Goal: Task Accomplishment & Management: Use online tool/utility

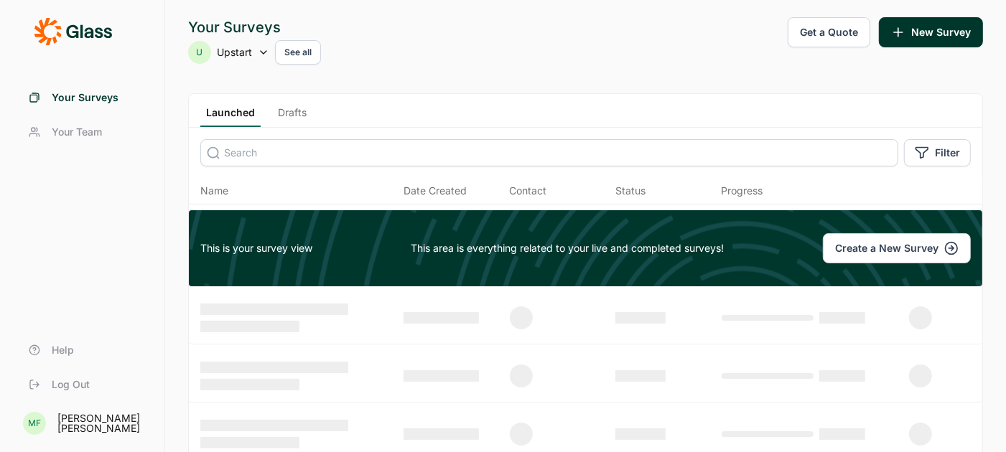
click at [297, 110] on link "Drafts" at bounding box center [292, 117] width 40 height 22
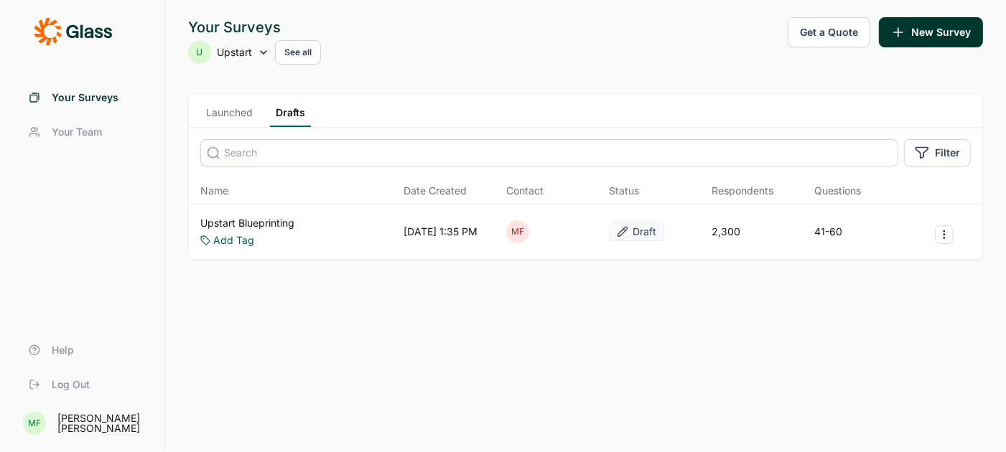
click at [259, 221] on link "Upstart Blueprinting" at bounding box center [247, 223] width 94 height 14
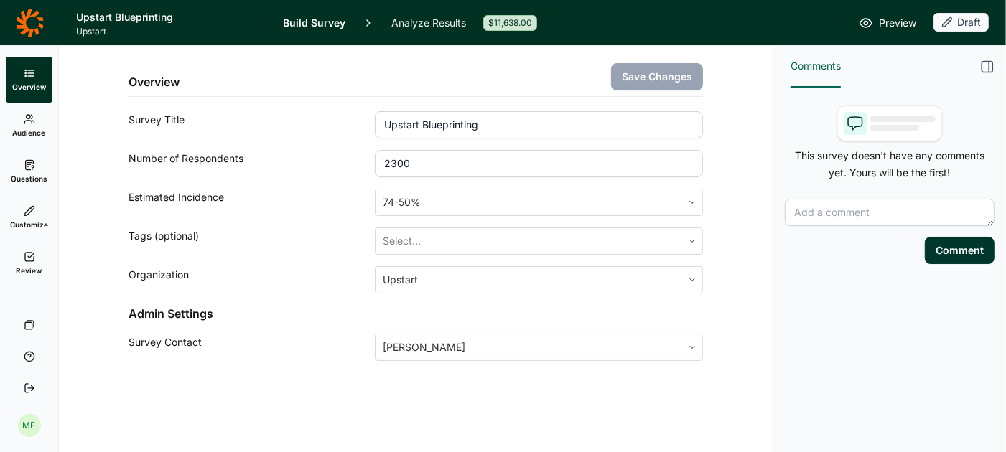
click at [885, 19] on span "Preview" at bounding box center [897, 22] width 37 height 17
click at [29, 171] on link "Questions" at bounding box center [29, 172] width 47 height 46
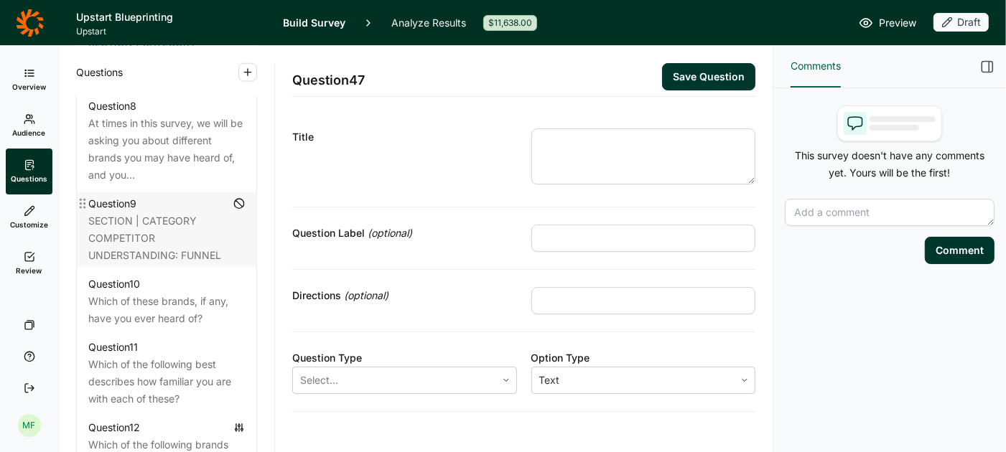
scroll to position [1282, 0]
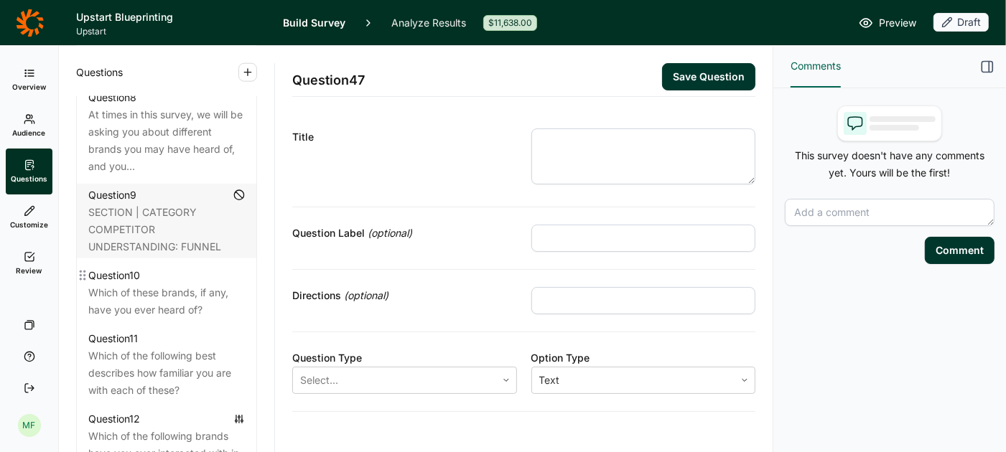
click at [178, 267] on div "Question 10" at bounding box center [166, 275] width 157 height 17
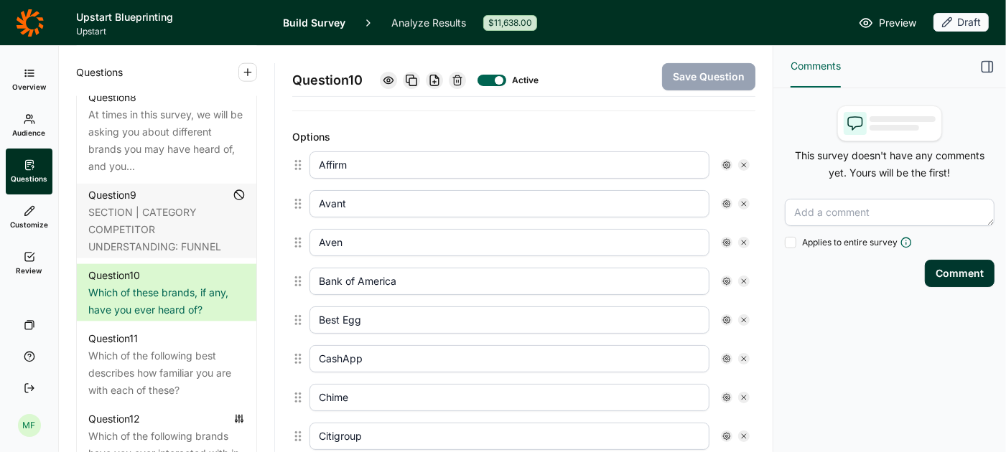
scroll to position [372, 0]
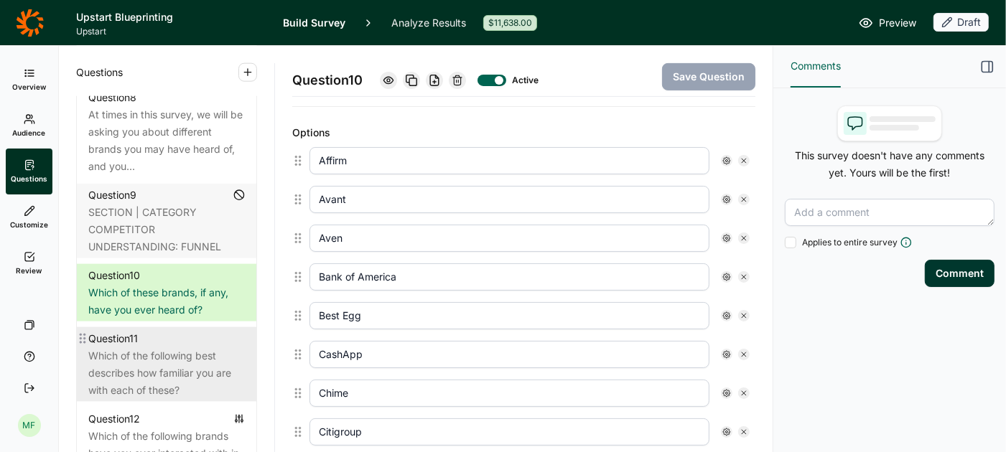
click at [164, 348] on div "Which of the following best describes how familiar you are with each of these?" at bounding box center [166, 374] width 157 height 52
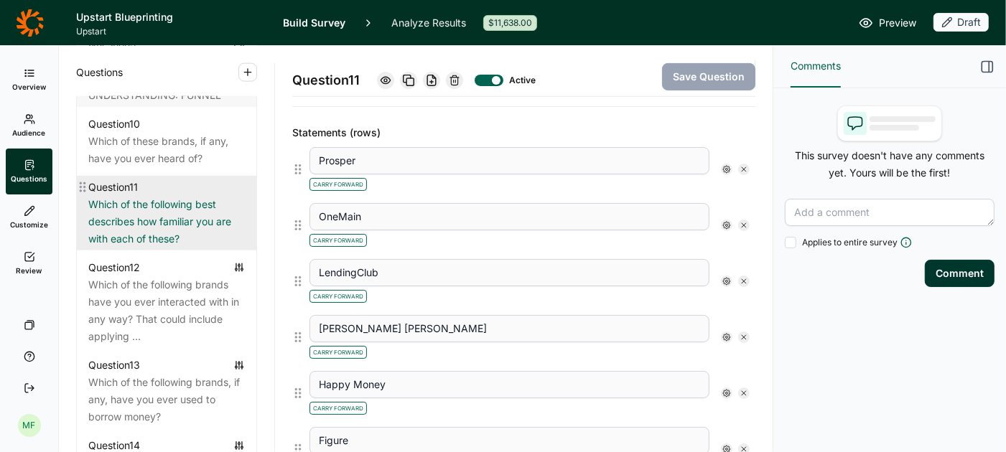
scroll to position [1434, 0]
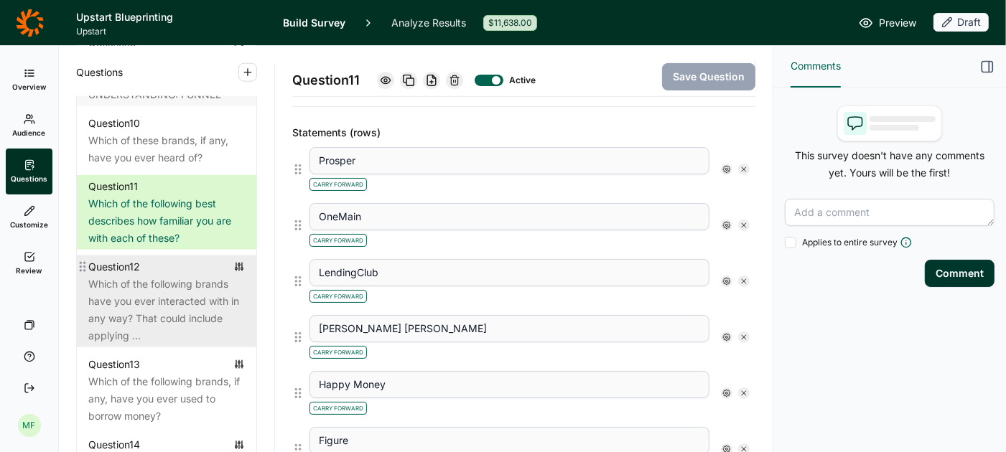
click at [162, 289] on div "Which of the following brands have you ever interacted with in any way? That co…" at bounding box center [166, 310] width 157 height 69
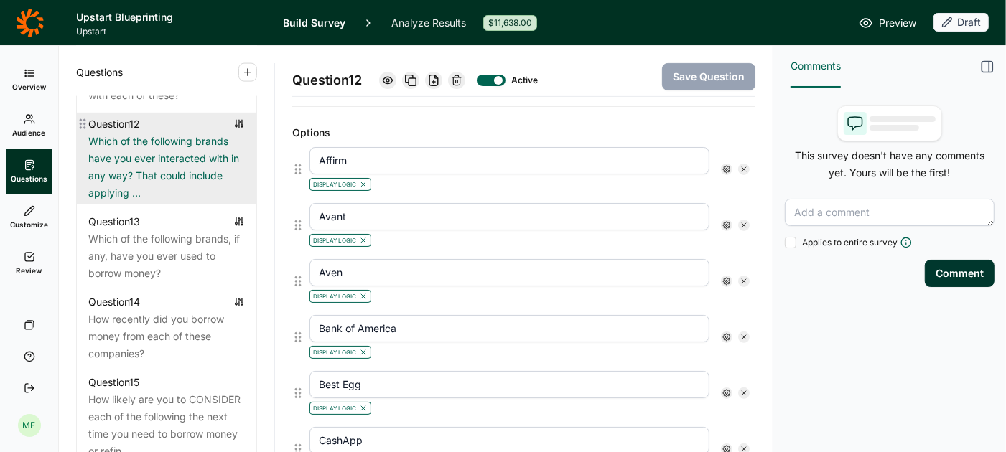
scroll to position [1578, 0]
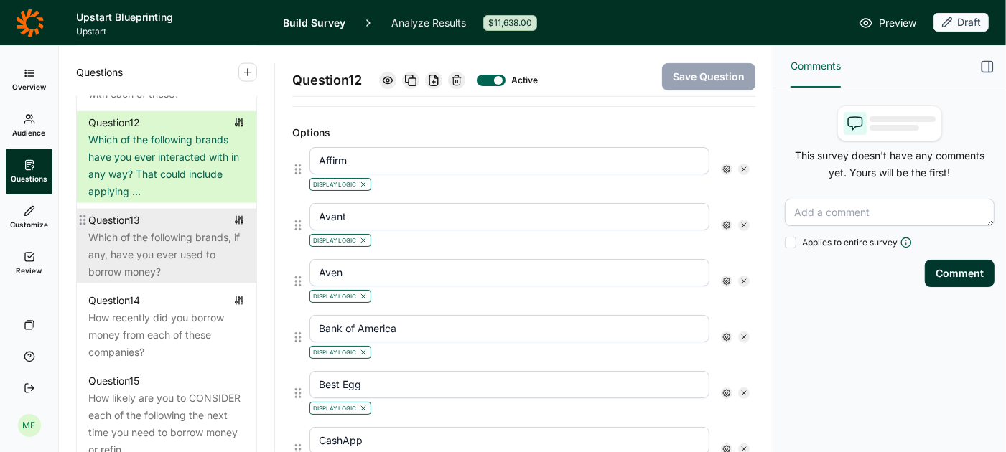
click at [159, 212] on div "Question 13" at bounding box center [166, 220] width 157 height 17
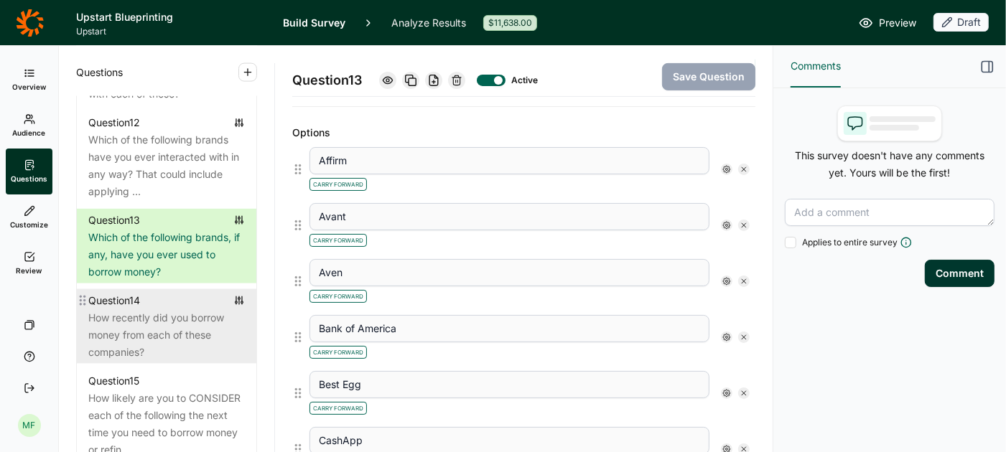
click at [140, 310] on div "How recently did you borrow money from each of these companies?" at bounding box center [166, 336] width 157 height 52
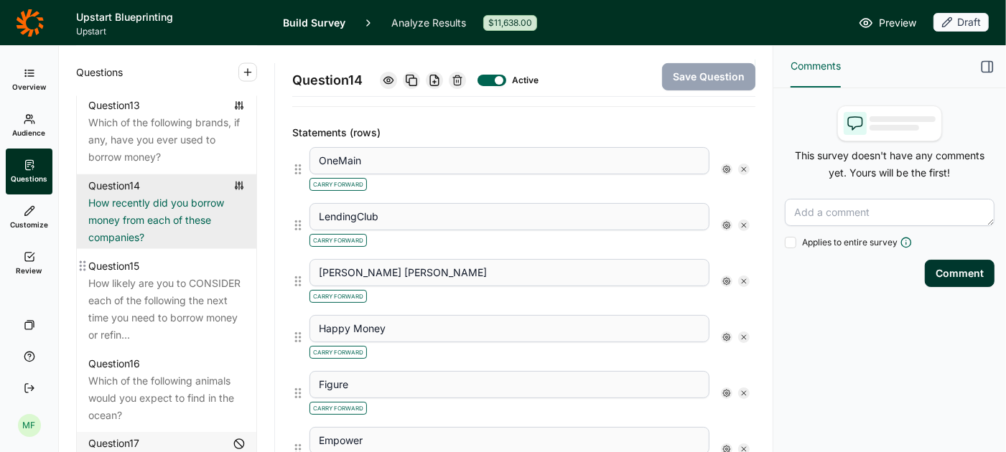
click at [140, 302] on div "How likely are you to CONSIDER each of the following the next time you need to …" at bounding box center [166, 309] width 157 height 69
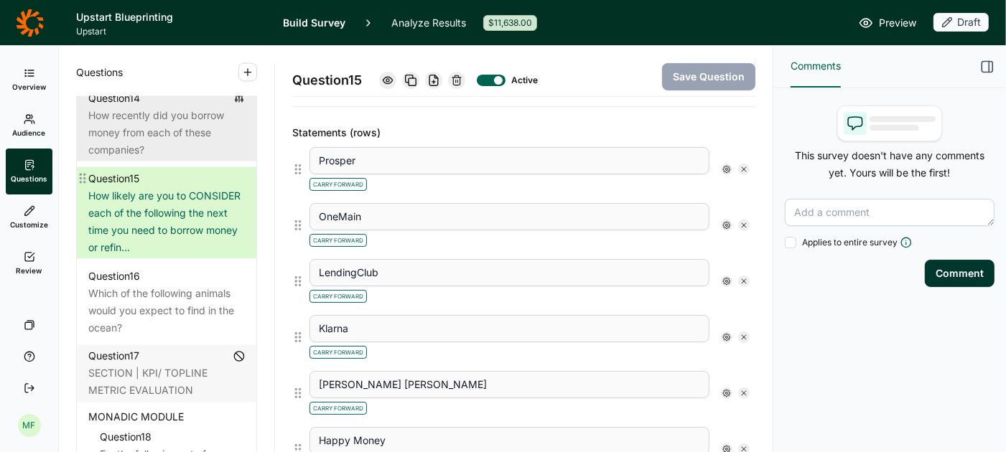
scroll to position [1782, 0]
click at [140, 302] on div "Which of the following animals would you expect to find in the ocean?" at bounding box center [166, 310] width 157 height 52
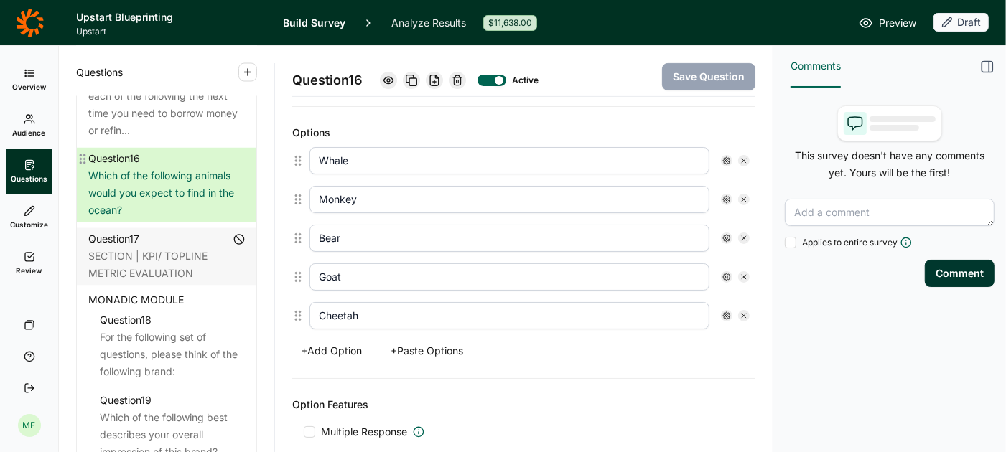
scroll to position [1901, 0]
click at [140, 309] on div "Question 18" at bounding box center [126, 317] width 52 height 17
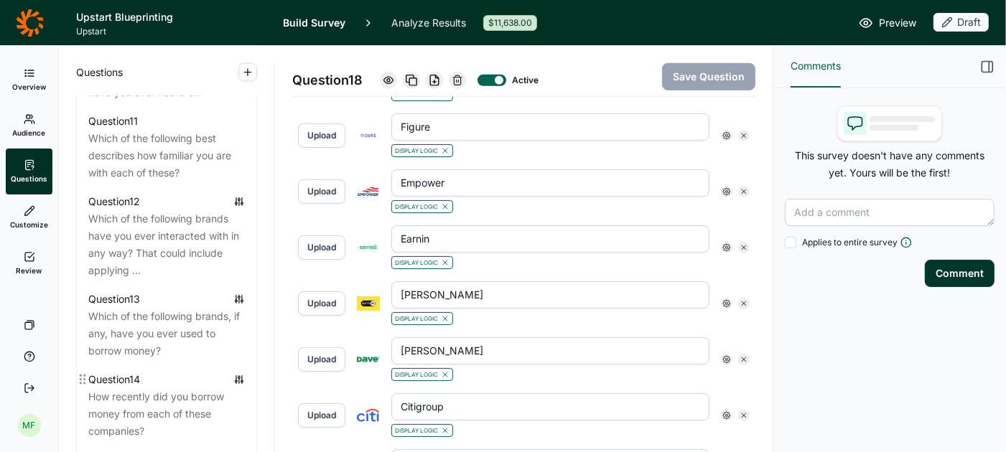
scroll to position [1492, 0]
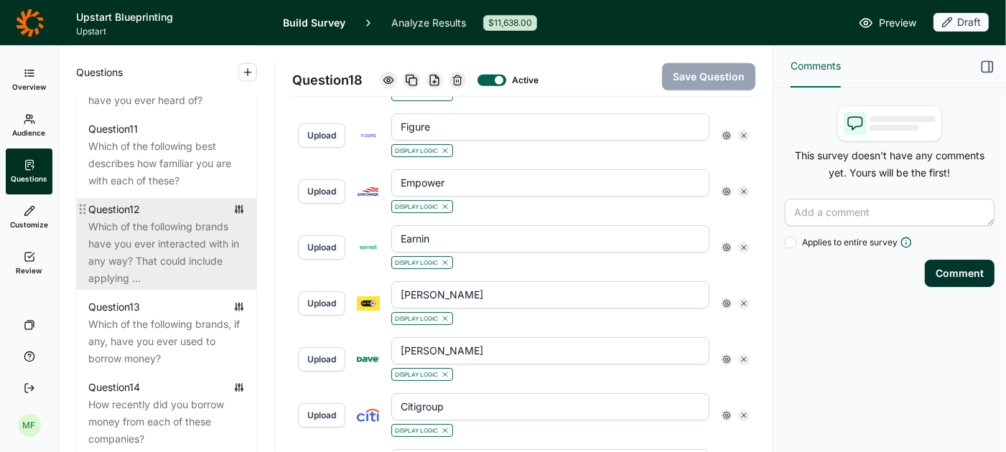
click at [149, 228] on div "Which of the following brands have you ever interacted with in any way? That co…" at bounding box center [166, 252] width 157 height 69
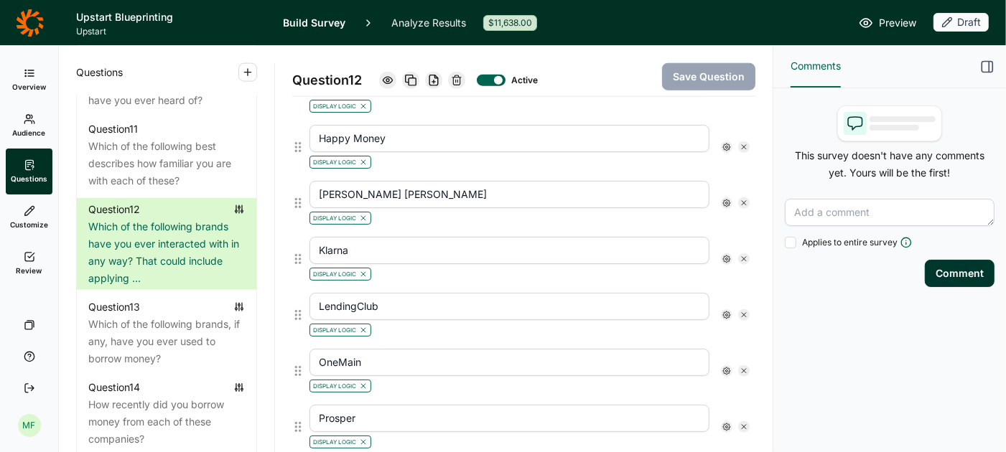
scroll to position [1128, 0]
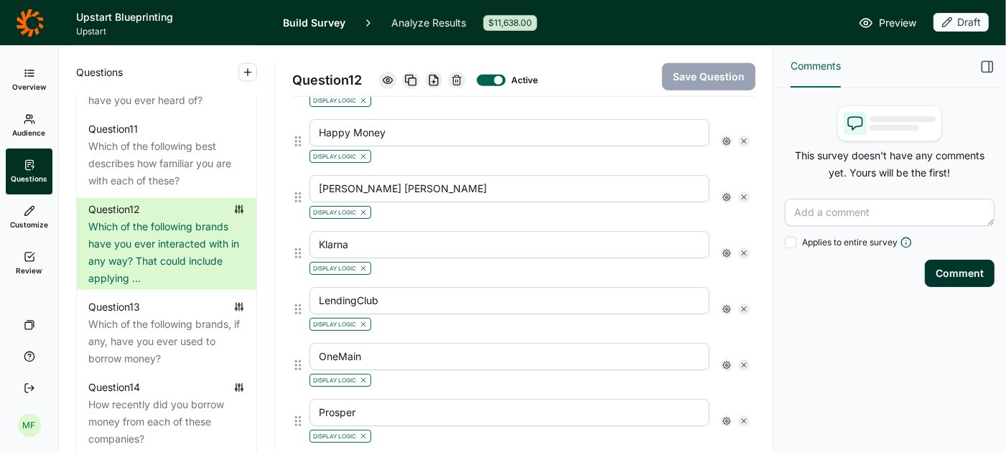
click at [726, 361] on icon at bounding box center [726, 365] width 9 height 9
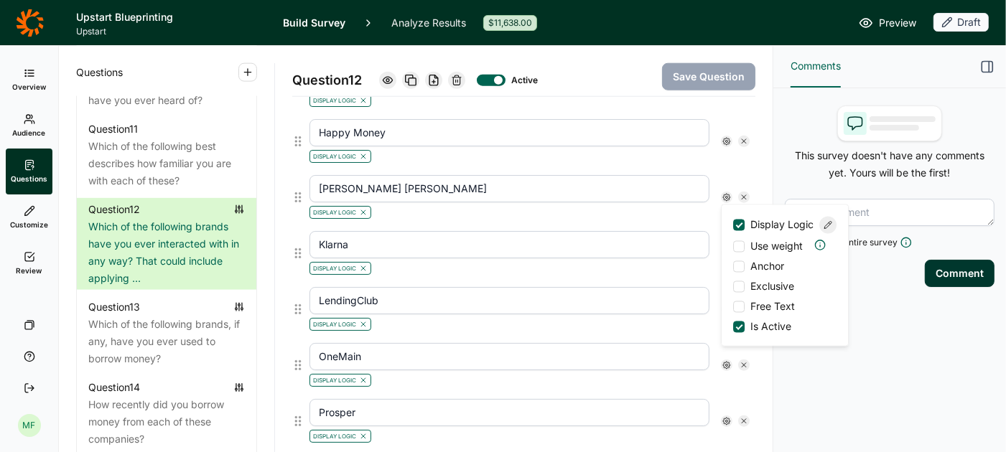
click at [989, 64] on use "button" at bounding box center [987, 67] width 11 height 11
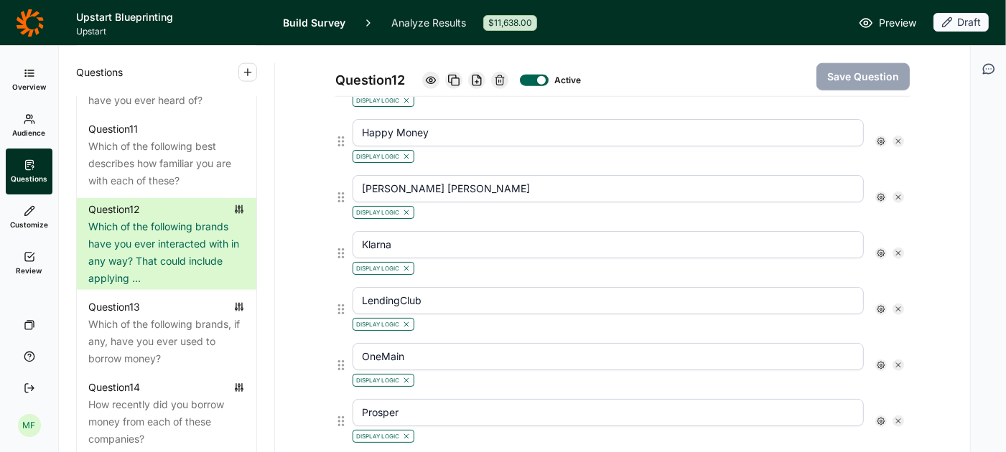
click at [880, 305] on icon at bounding box center [881, 309] width 9 height 9
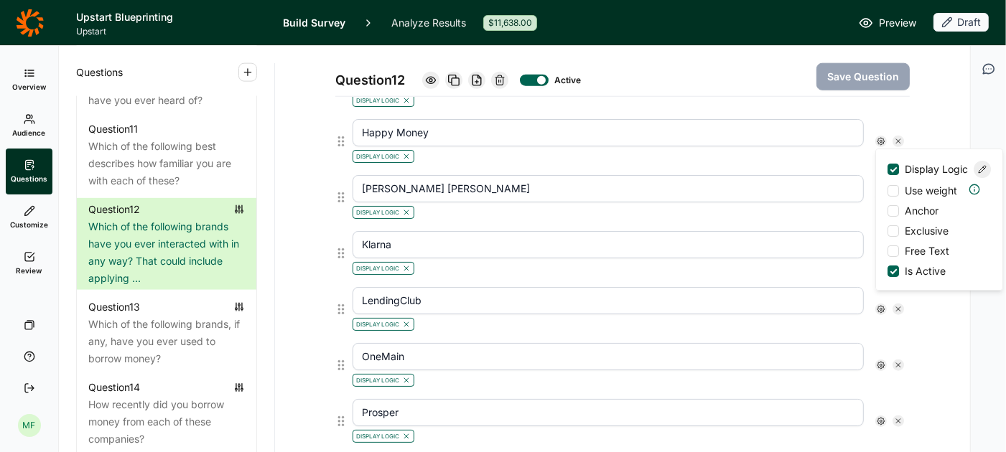
click at [982, 165] on icon at bounding box center [982, 169] width 9 height 9
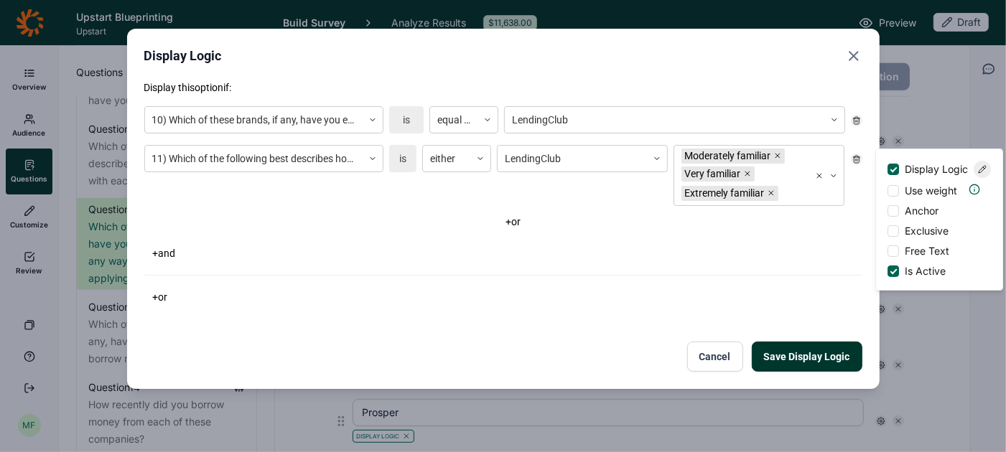
click at [855, 55] on use "Close" at bounding box center [854, 56] width 9 height 9
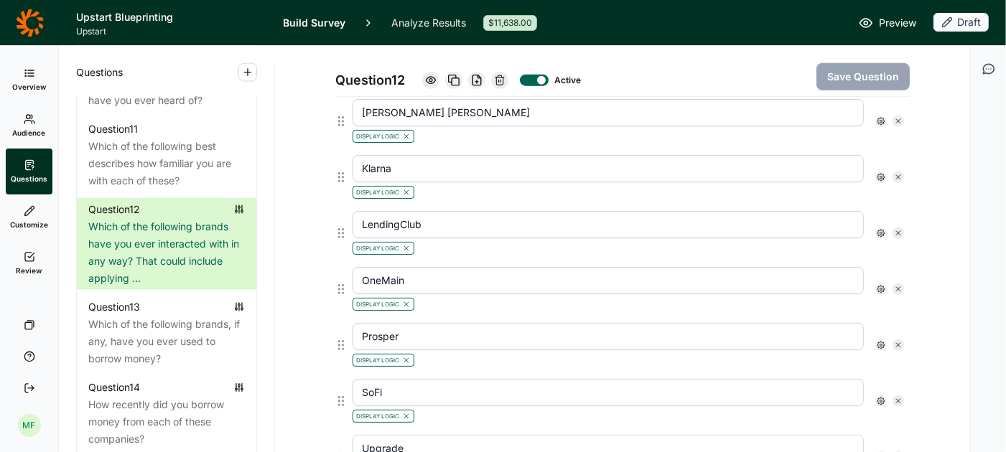
scroll to position [1211, 0]
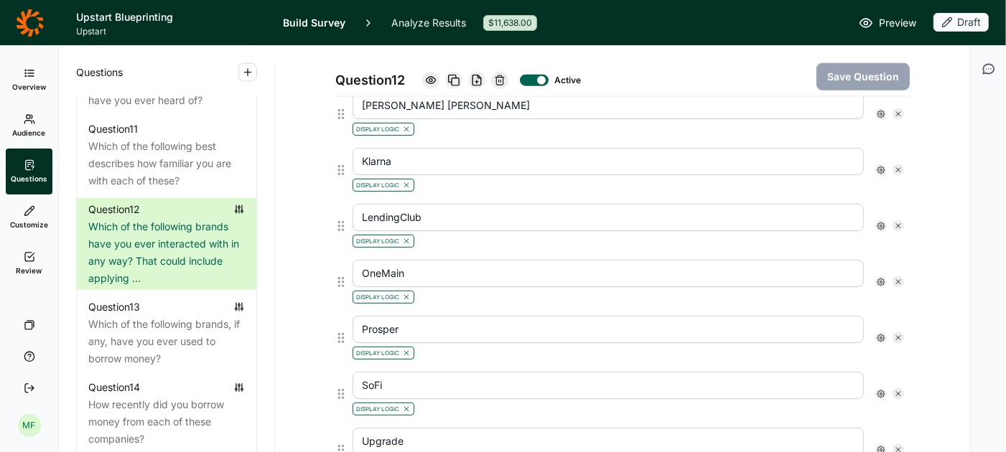
click at [883, 279] on use at bounding box center [881, 282] width 7 height 7
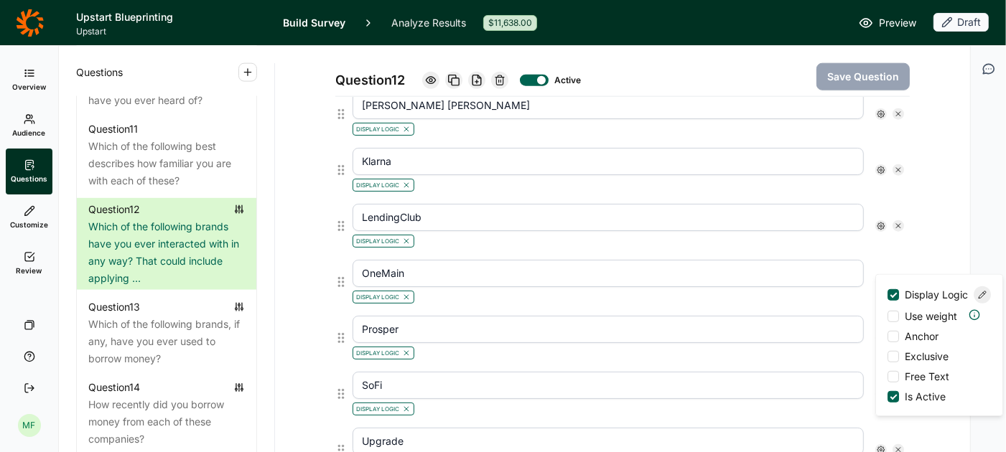
click at [975, 300] on div at bounding box center [982, 295] width 17 height 17
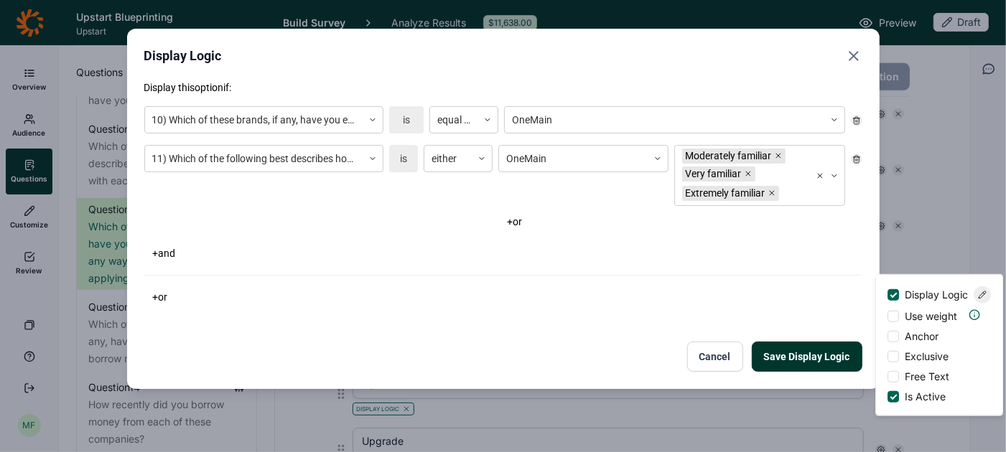
click at [851, 55] on icon "Close" at bounding box center [853, 55] width 17 height 17
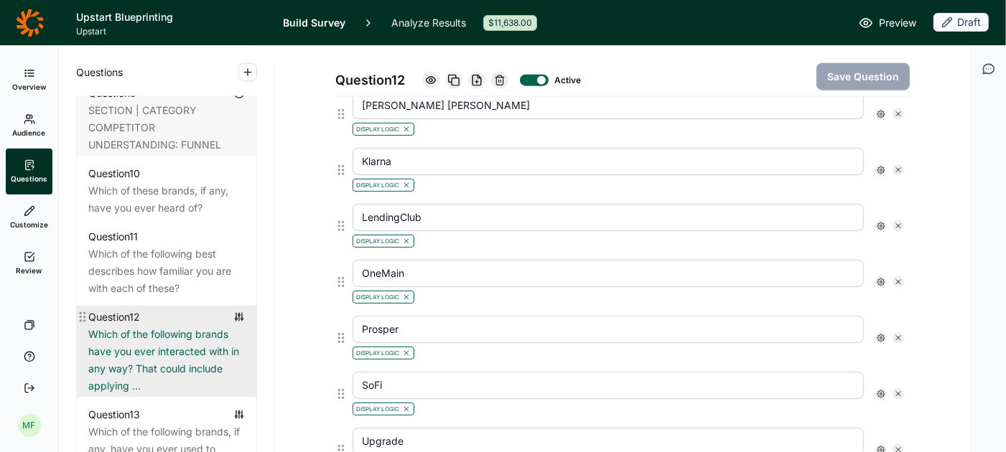
scroll to position [1370, 0]
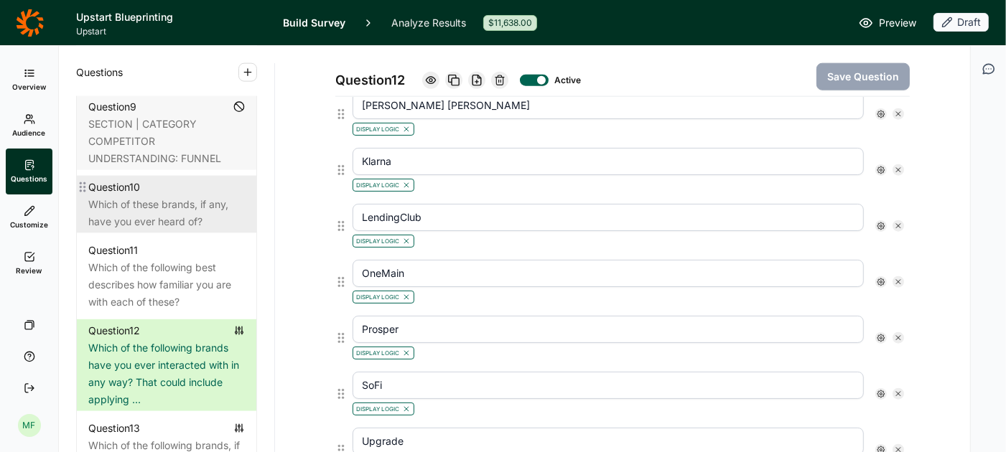
click at [180, 196] on div "Which of these brands, if any, have you ever heard of?" at bounding box center [166, 213] width 157 height 34
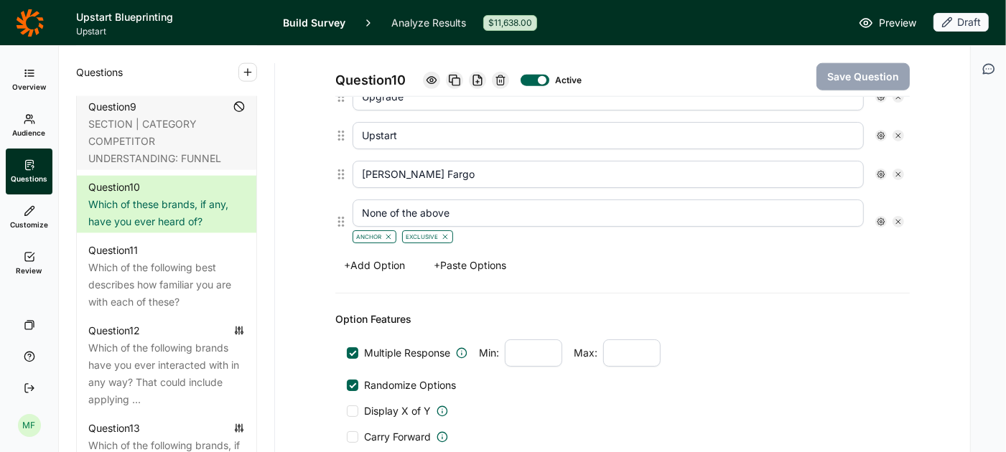
click at [888, 24] on span "Preview" at bounding box center [897, 22] width 37 height 17
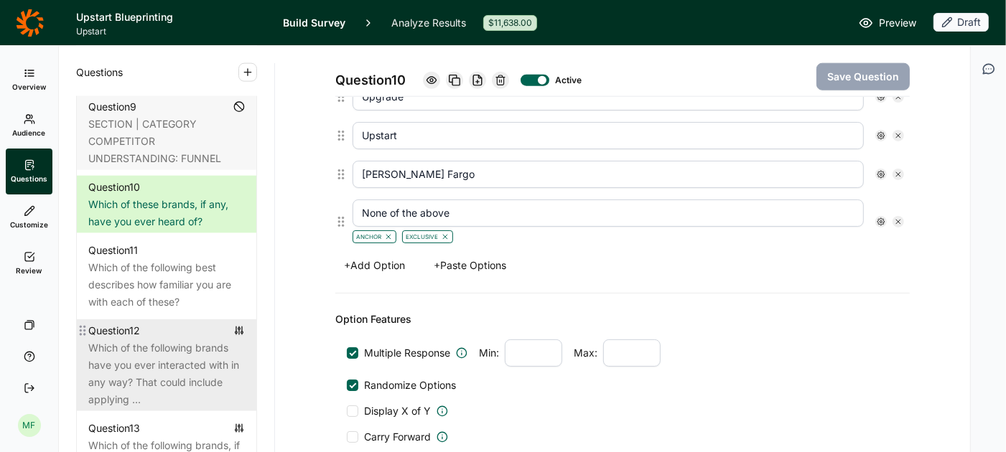
click at [177, 353] on div "Which of the following brands have you ever interacted with in any way? That co…" at bounding box center [166, 374] width 157 height 69
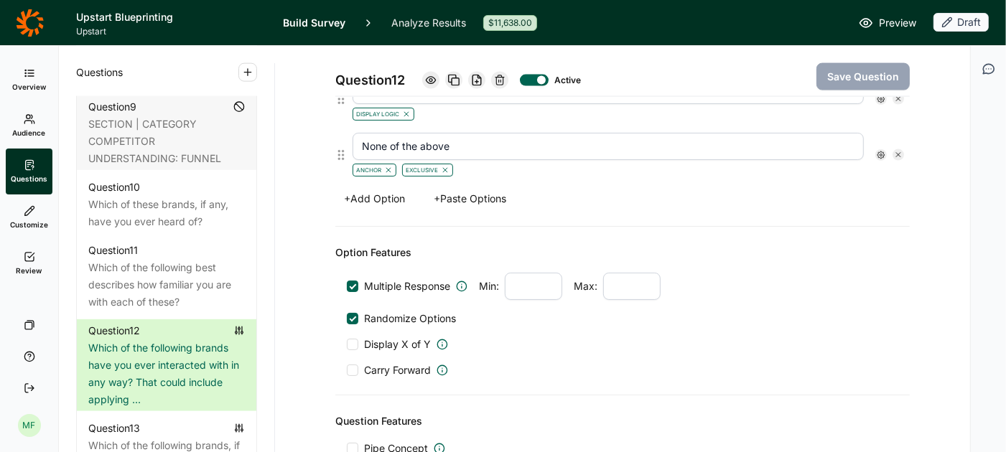
scroll to position [1670, 0]
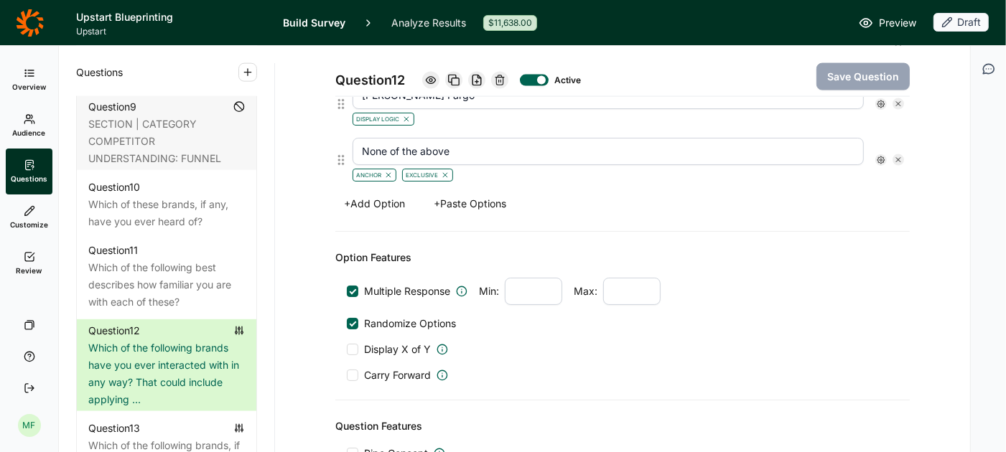
click at [897, 22] on span "Preview" at bounding box center [897, 22] width 37 height 17
click at [886, 22] on span "Preview" at bounding box center [897, 22] width 37 height 17
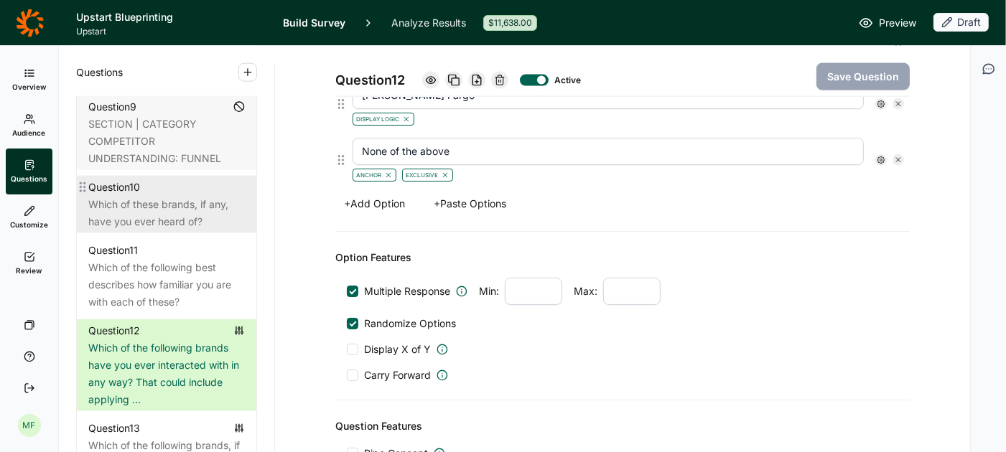
click at [116, 196] on div "Which of these brands, if any, have you ever heard of?" at bounding box center [166, 213] width 157 height 34
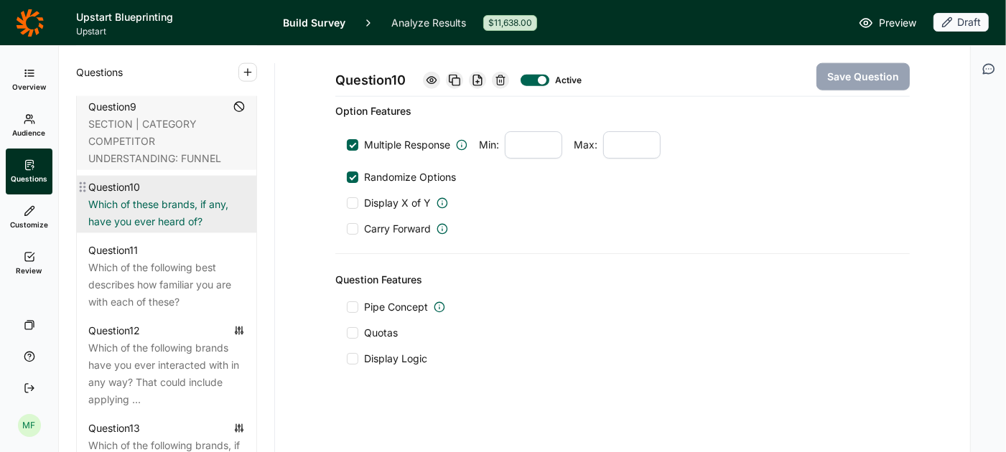
scroll to position [1401, 0]
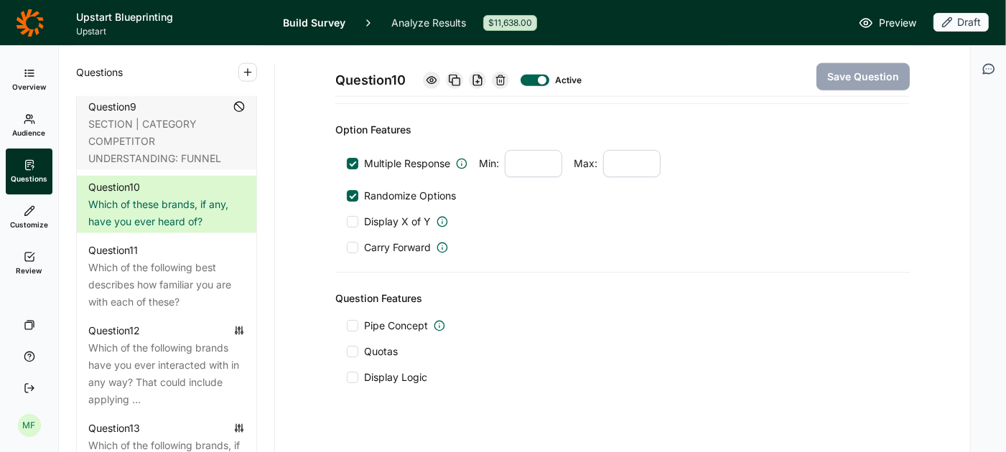
click at [885, 15] on span "Preview" at bounding box center [897, 22] width 37 height 17
click at [888, 24] on span "Preview" at bounding box center [897, 22] width 37 height 17
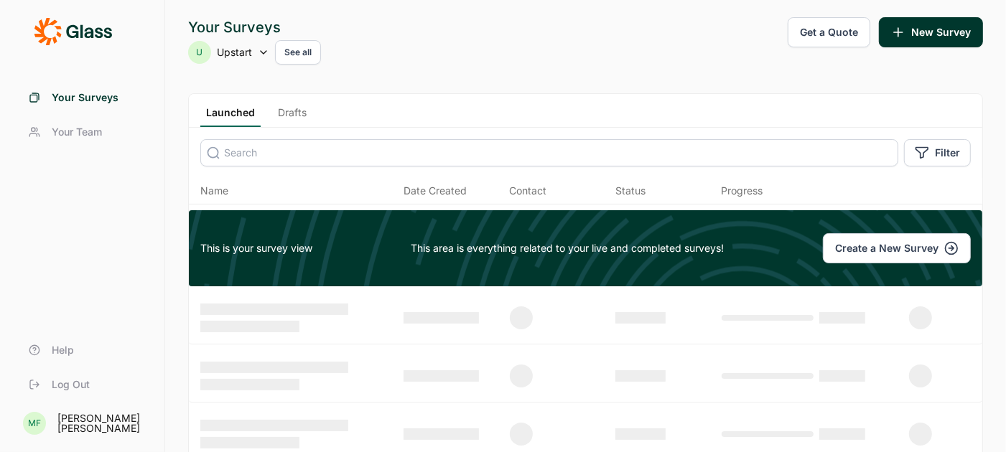
click at [284, 109] on link "Drafts" at bounding box center [292, 117] width 40 height 22
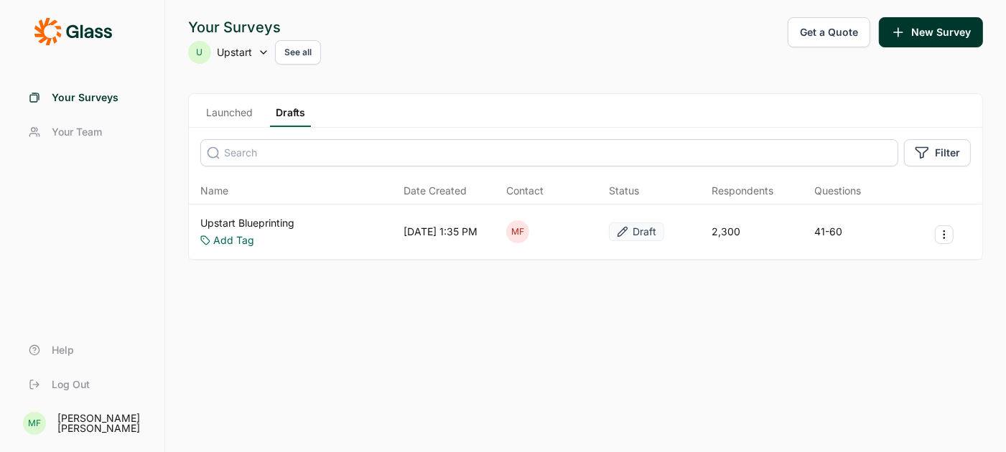
click at [251, 223] on link "Upstart Blueprinting" at bounding box center [247, 223] width 94 height 14
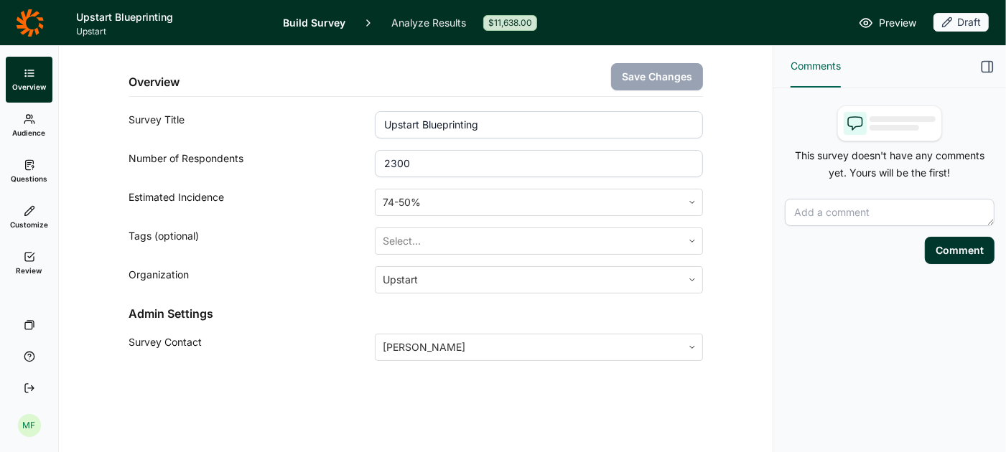
click at [896, 23] on span "Preview" at bounding box center [897, 22] width 37 height 17
click at [34, 172] on link "Questions" at bounding box center [29, 172] width 47 height 46
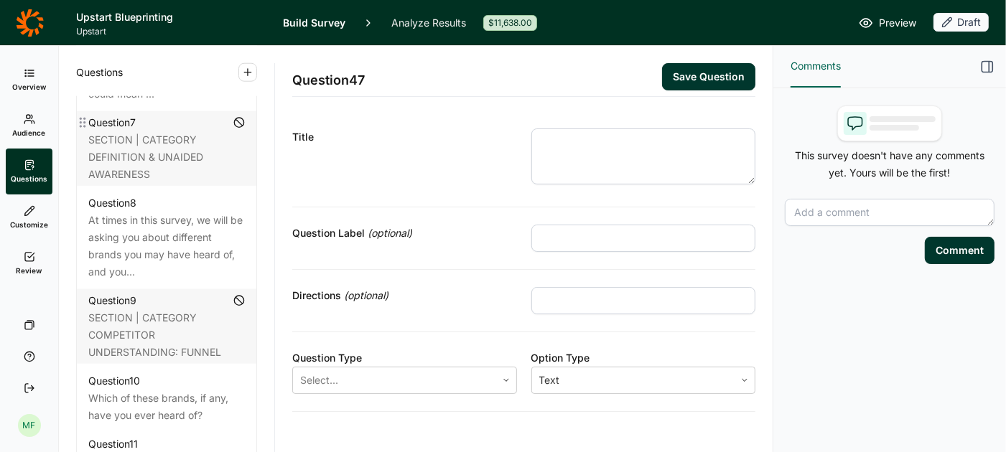
scroll to position [1178, 0]
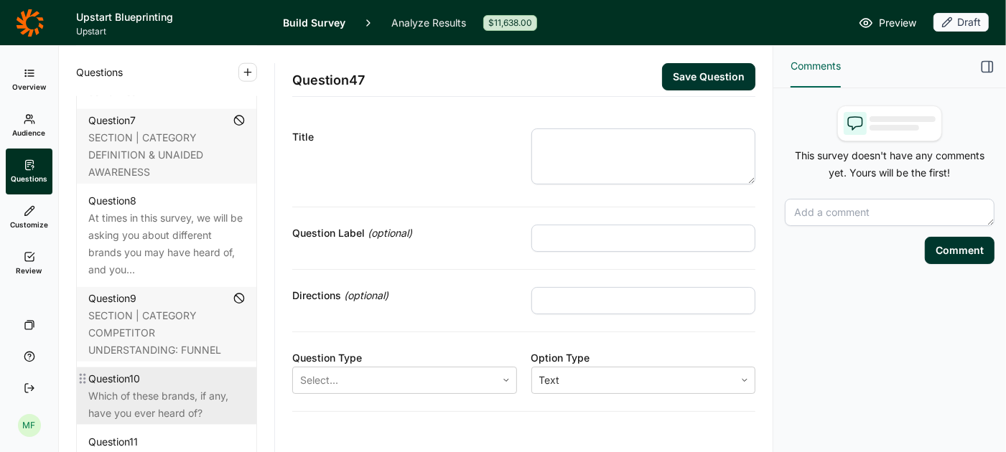
click at [165, 388] on div "Which of these brands, if any, have you ever heard of?" at bounding box center [166, 405] width 157 height 34
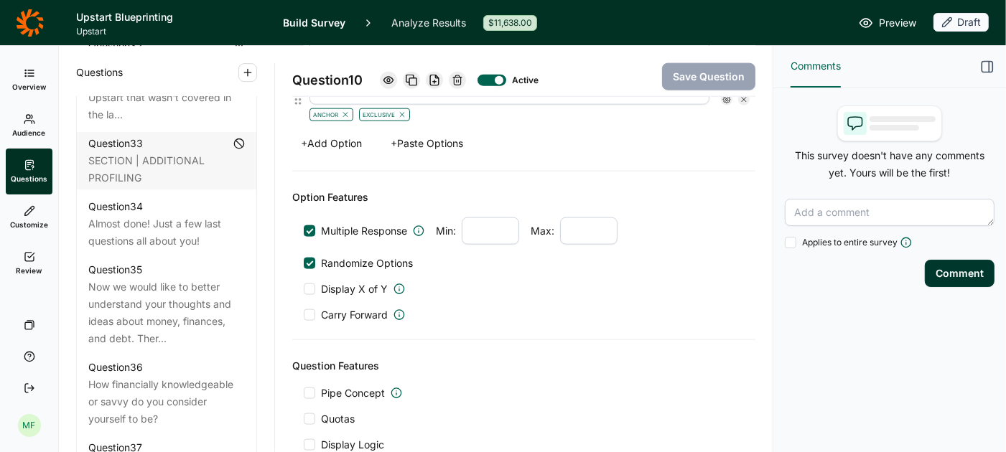
scroll to position [3361, 0]
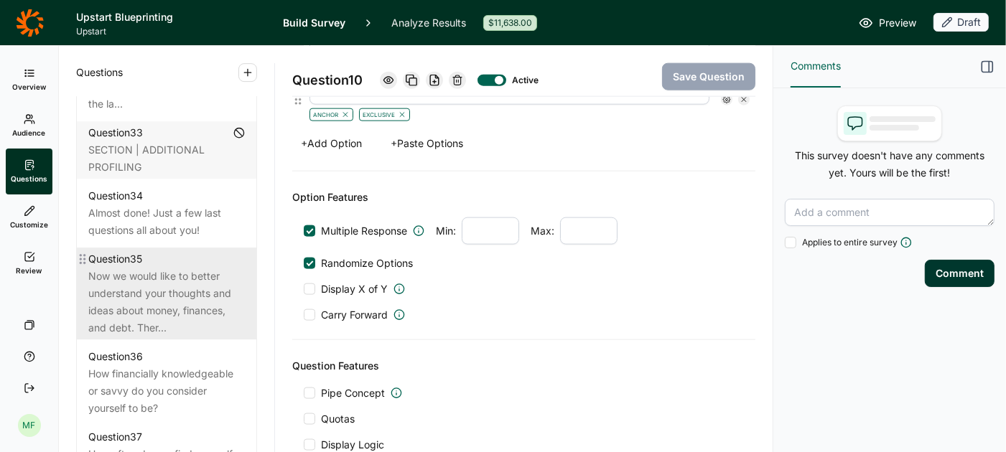
click at [142, 271] on div "Now we would like to better understand your thoughts and ideas about money, fin…" at bounding box center [166, 302] width 157 height 69
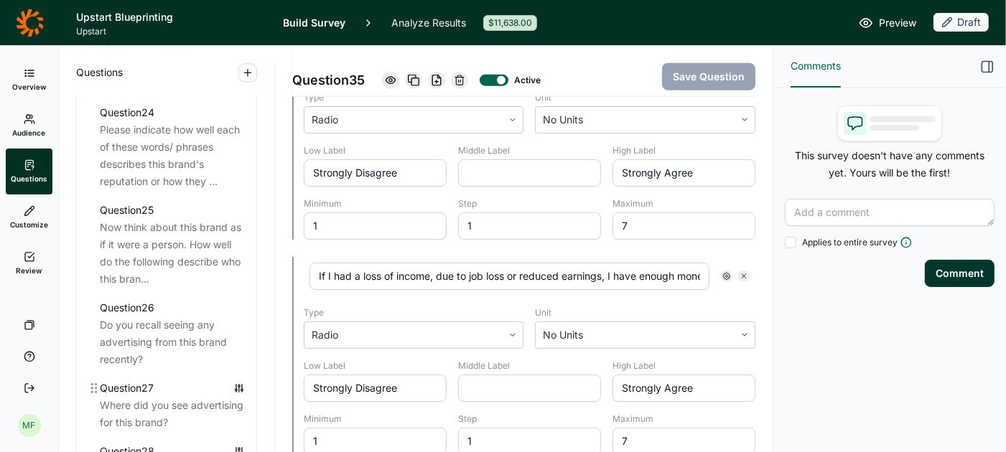
scroll to position [2637, 0]
click at [887, 21] on span "Preview" at bounding box center [897, 22] width 37 height 17
click at [898, 22] on span "Preview" at bounding box center [897, 22] width 37 height 17
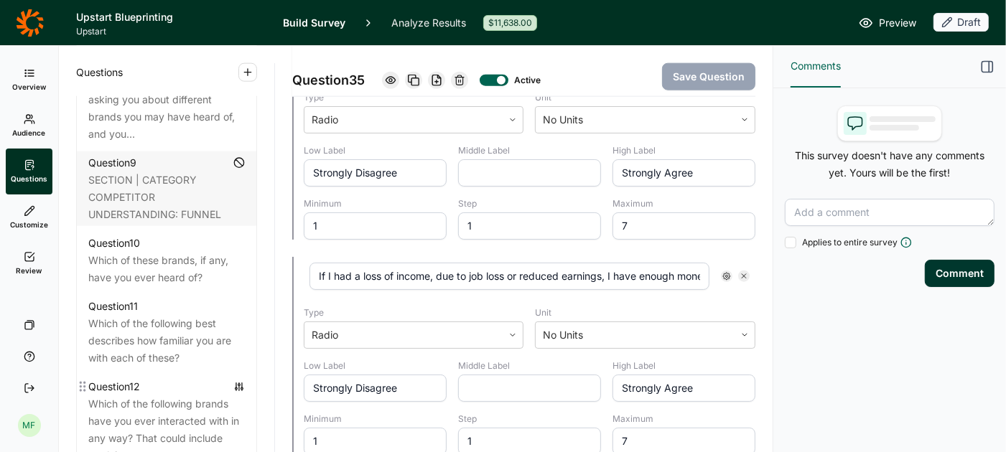
scroll to position [1304, 0]
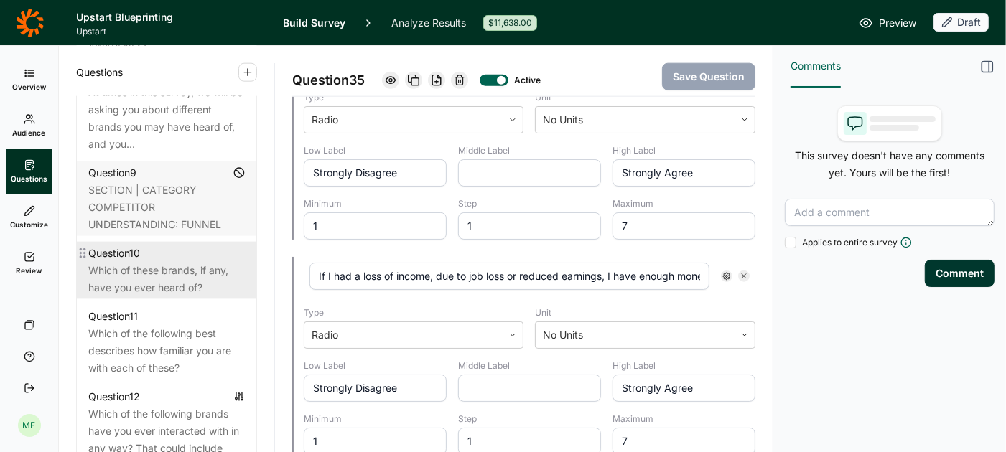
click at [126, 262] on div "Which of these brands, if any, have you ever heard of?" at bounding box center [166, 279] width 157 height 34
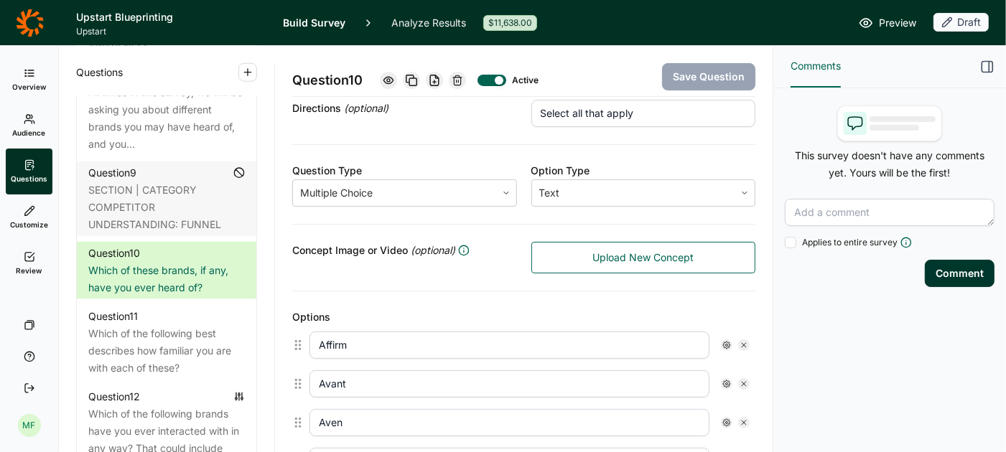
scroll to position [190, 0]
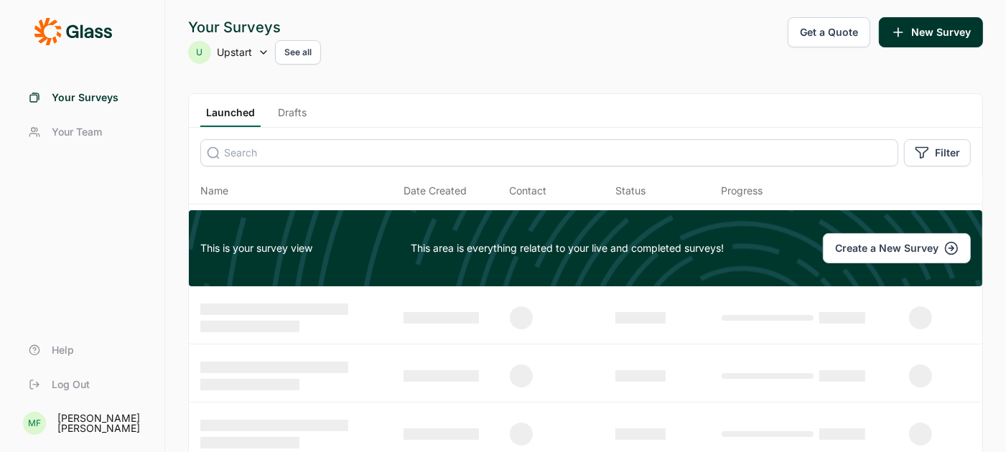
click at [288, 113] on link "Drafts" at bounding box center [292, 117] width 40 height 22
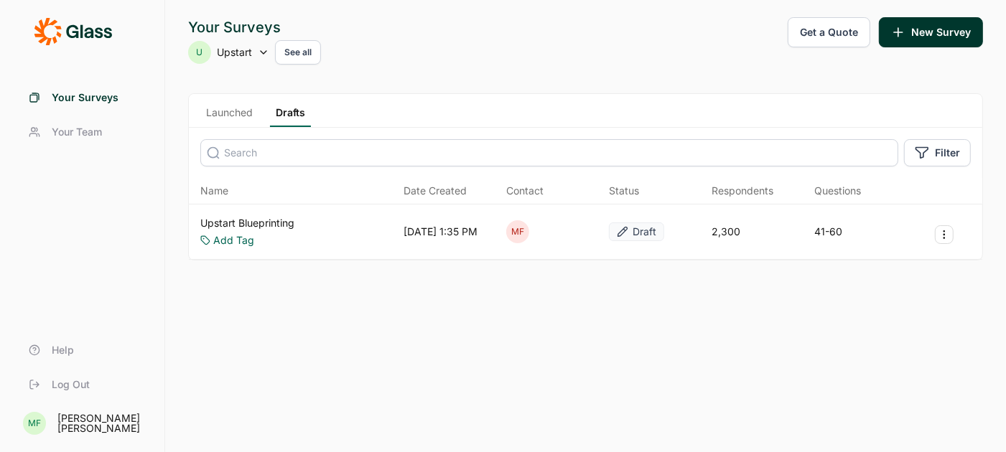
click at [257, 223] on link "Upstart Blueprinting" at bounding box center [247, 223] width 94 height 14
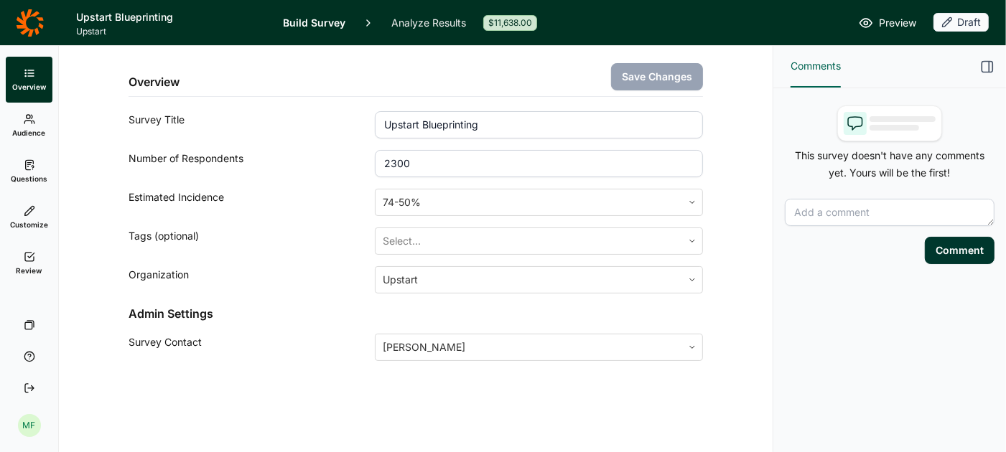
click at [895, 22] on span "Preview" at bounding box center [897, 22] width 37 height 17
click at [844, 391] on div "Comments This survey doesn't have any comments yet. Yours will be the first! Co…" at bounding box center [889, 249] width 233 height 406
